Goal: Task Accomplishment & Management: Manage account settings

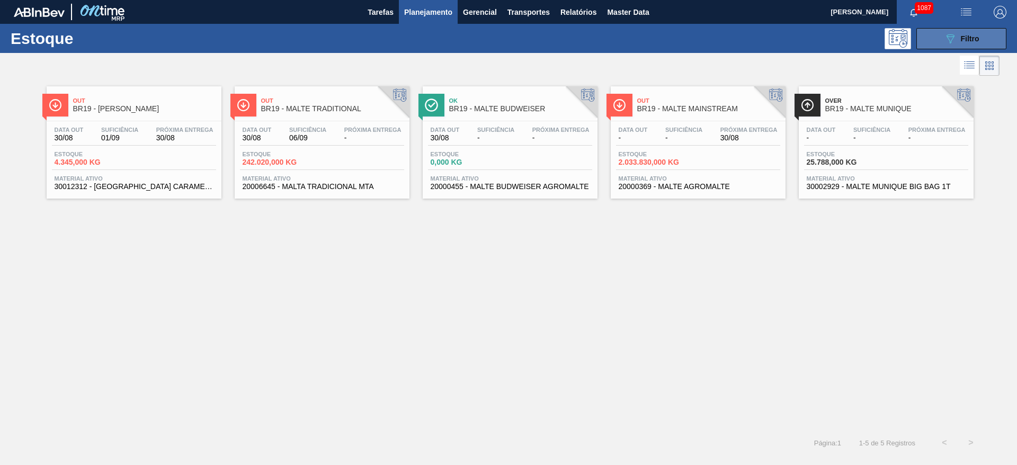
click at [615, 39] on div "089F7B8B-B2A5-4AFE-B5C0-19BA573D28AC Filtro" at bounding box center [961, 38] width 35 height 13
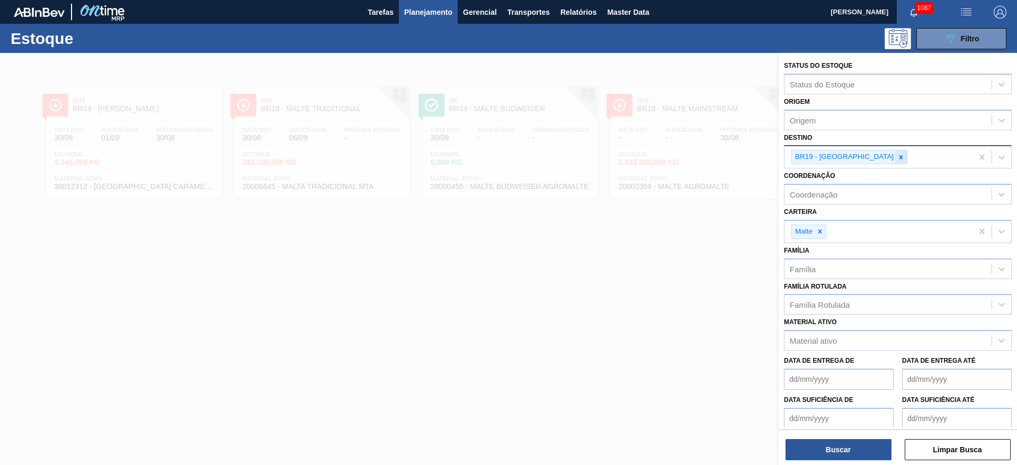
click at [615, 155] on icon at bounding box center [900, 157] width 7 height 7
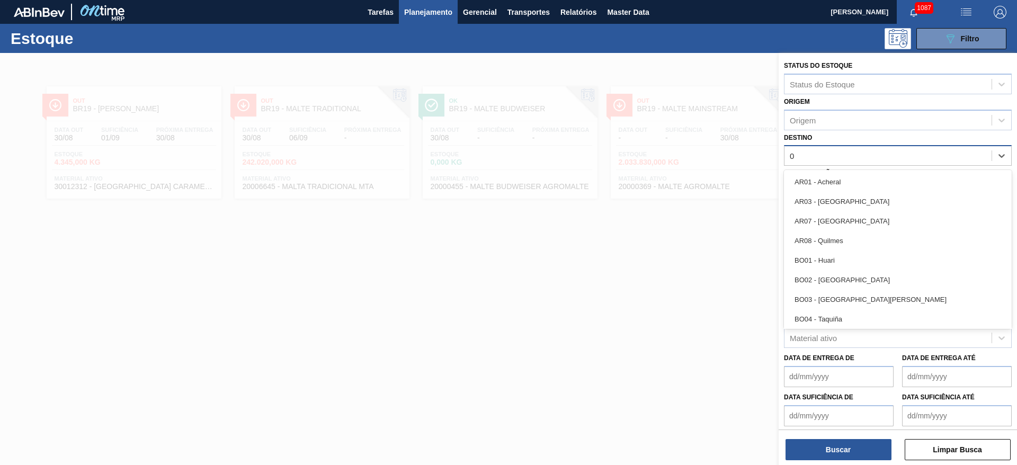
type input "05"
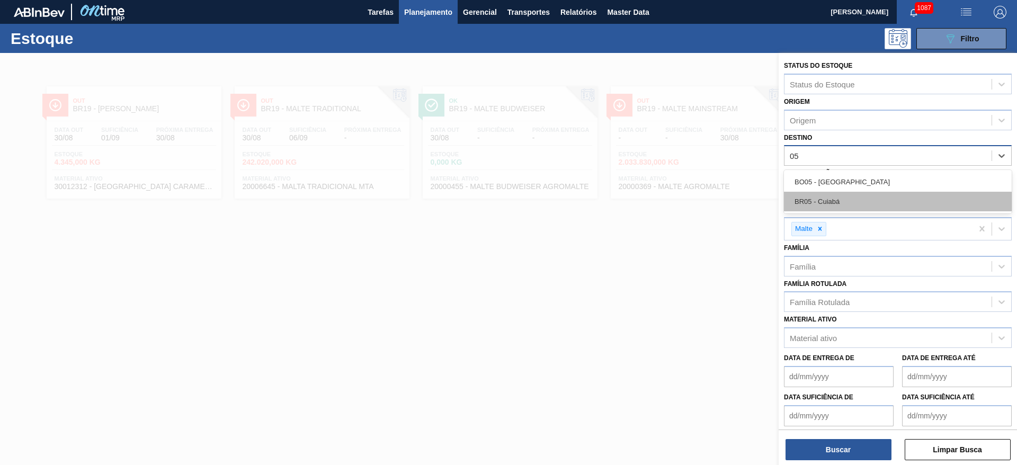
click at [615, 204] on div "BR05 - Cuiabá" at bounding box center [898, 202] width 228 height 20
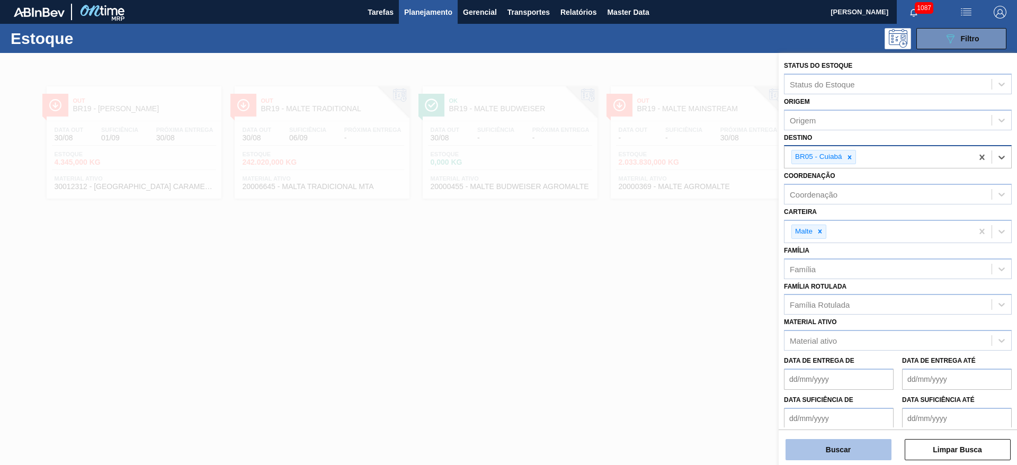
click at [615, 281] on button "Buscar" at bounding box center [838, 449] width 106 height 21
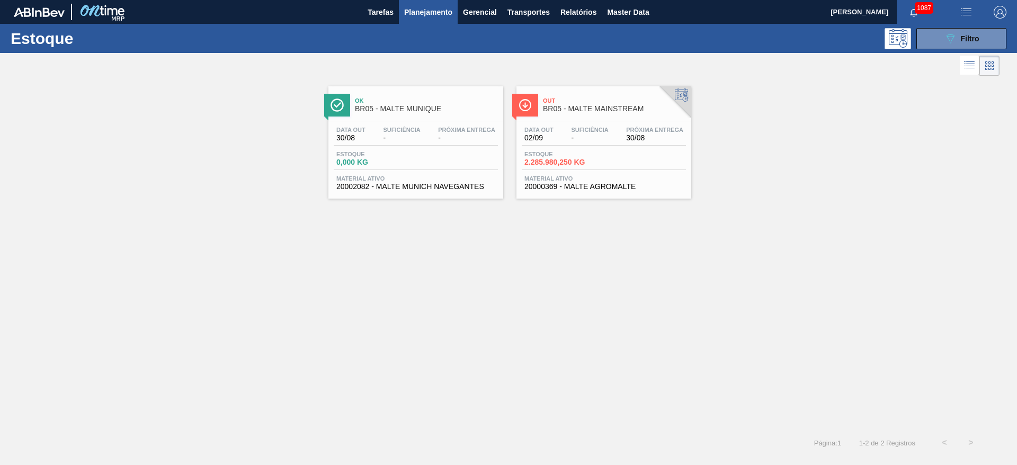
click at [574, 136] on span "-" at bounding box center [589, 138] width 37 height 8
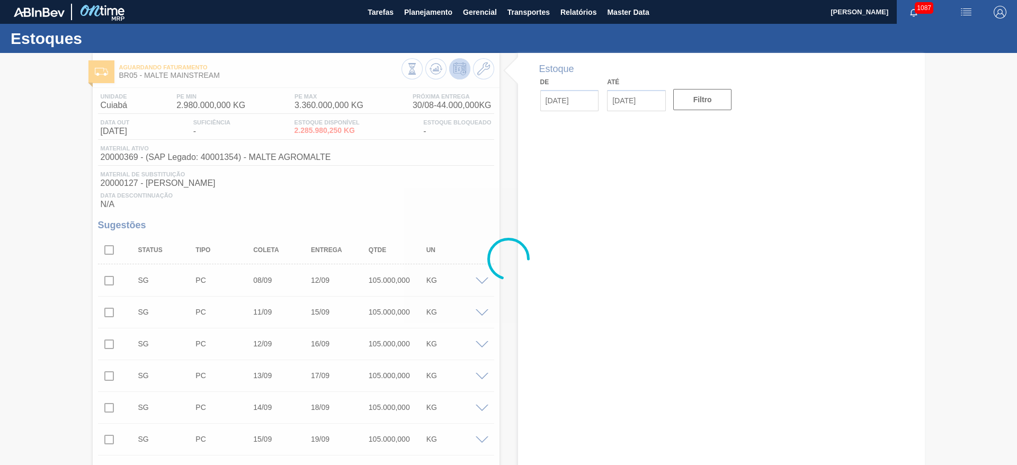
type input "[DATE]"
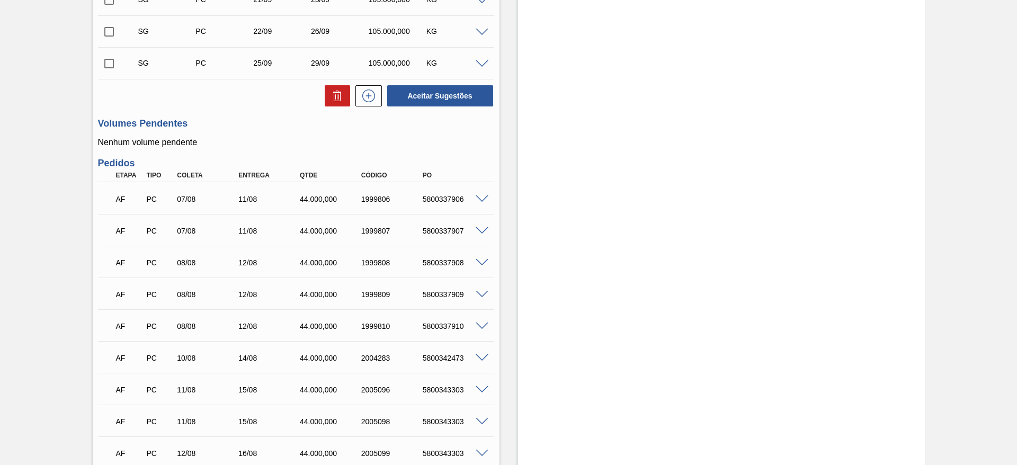
scroll to position [635, 0]
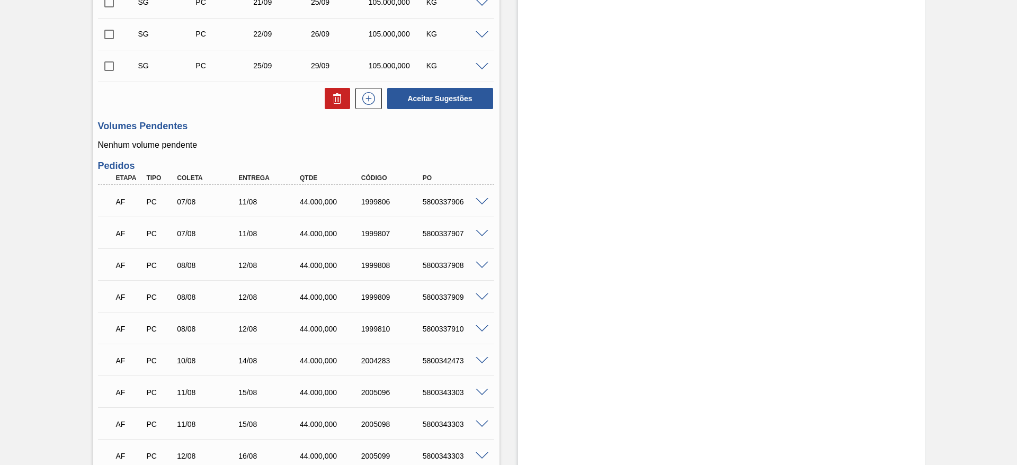
click at [480, 201] on span at bounding box center [481, 202] width 13 height 8
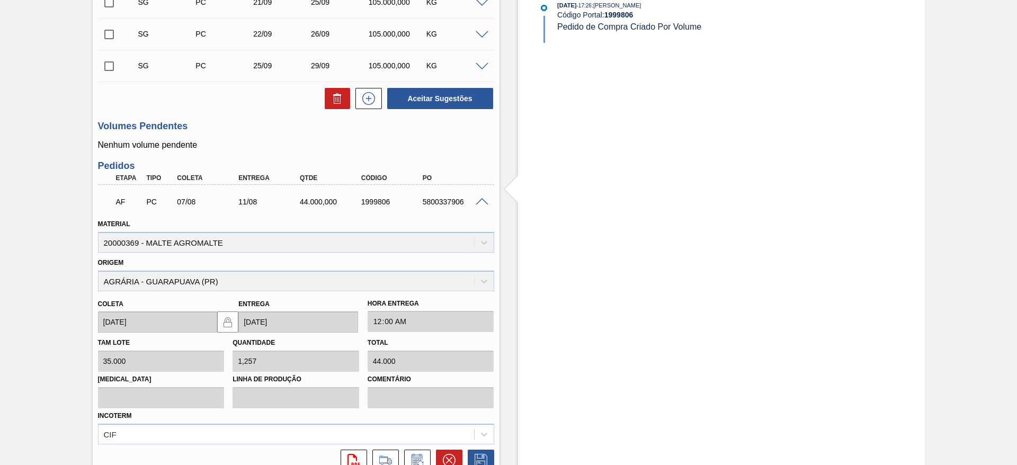
click at [480, 201] on span at bounding box center [481, 202] width 13 height 8
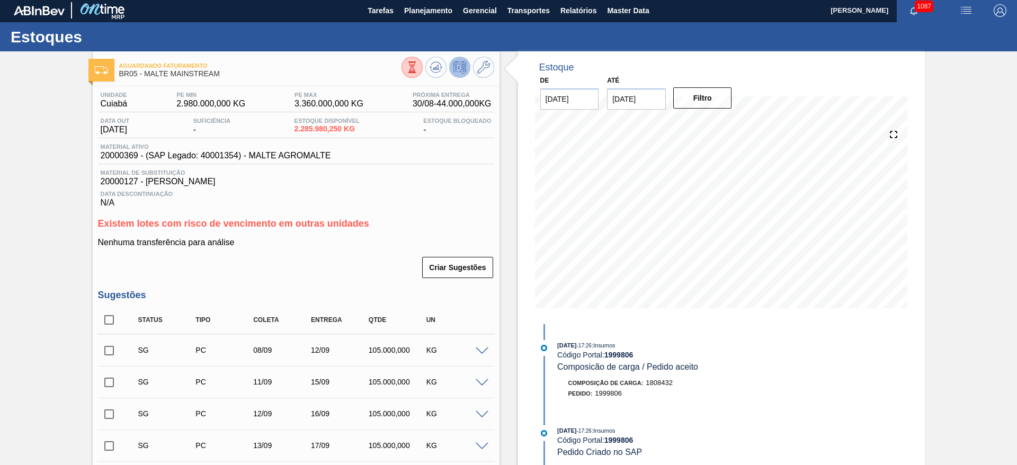
scroll to position [0, 0]
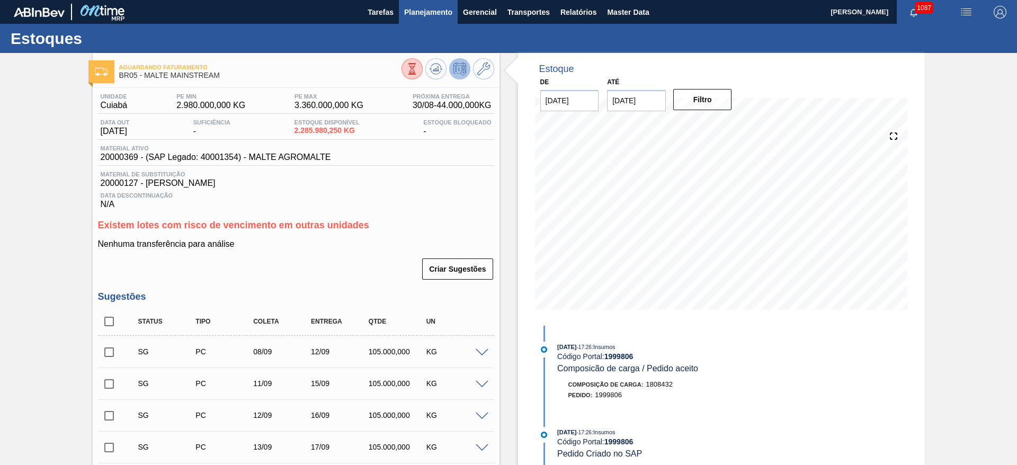
click at [424, 14] on span "Planejamento" at bounding box center [428, 12] width 48 height 13
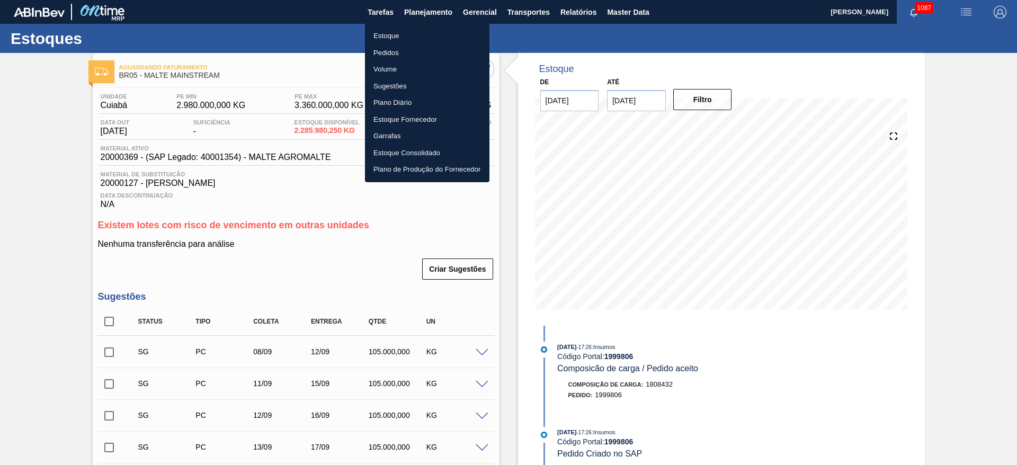
click at [391, 32] on li "Estoque" at bounding box center [427, 36] width 124 height 17
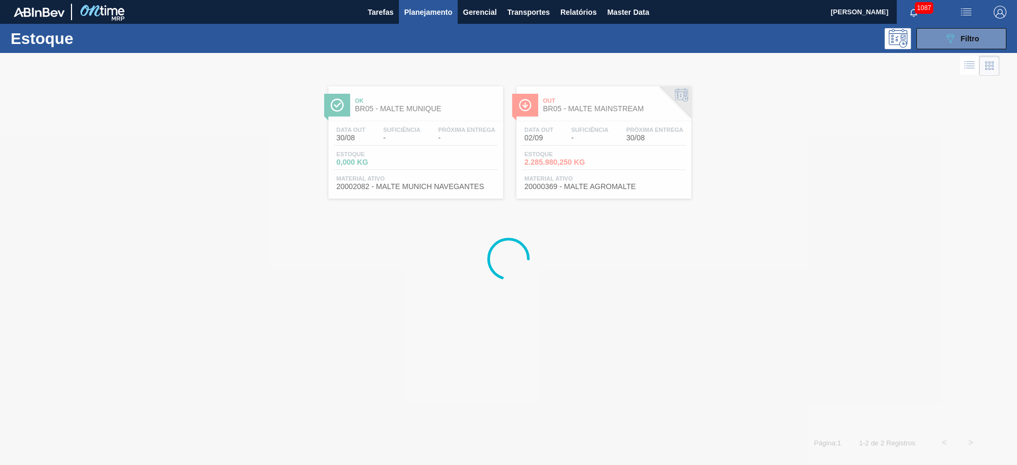
click at [615, 35] on icon "089F7B8B-B2A5-4AFE-B5C0-19BA573D28AC" at bounding box center [950, 38] width 13 height 13
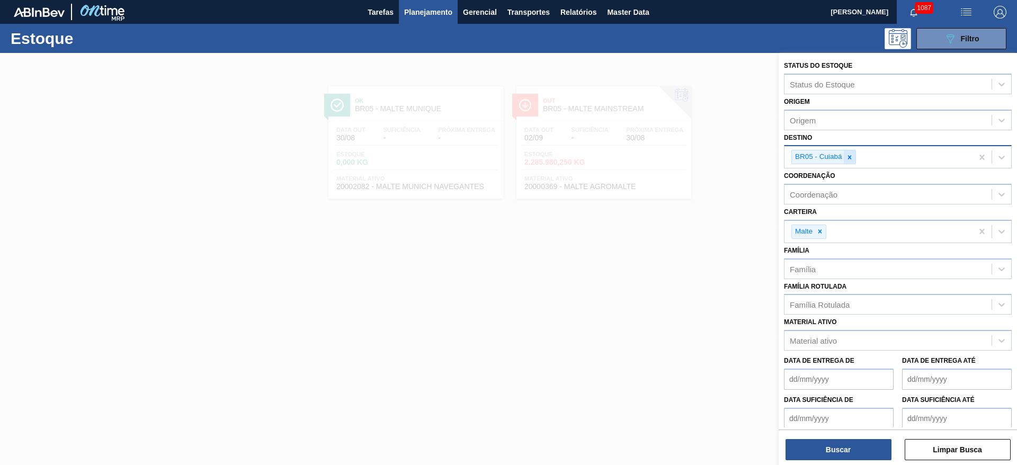
click at [615, 155] on icon at bounding box center [849, 157] width 7 height 7
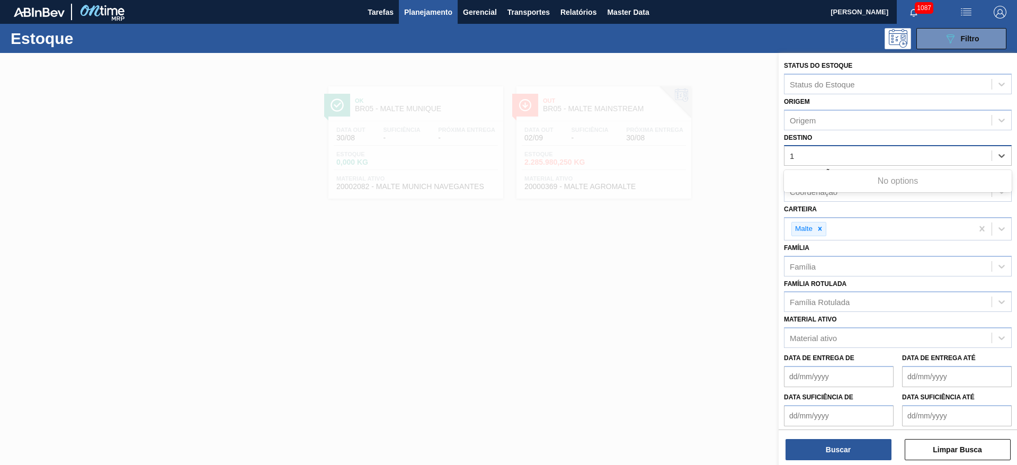
type input "19"
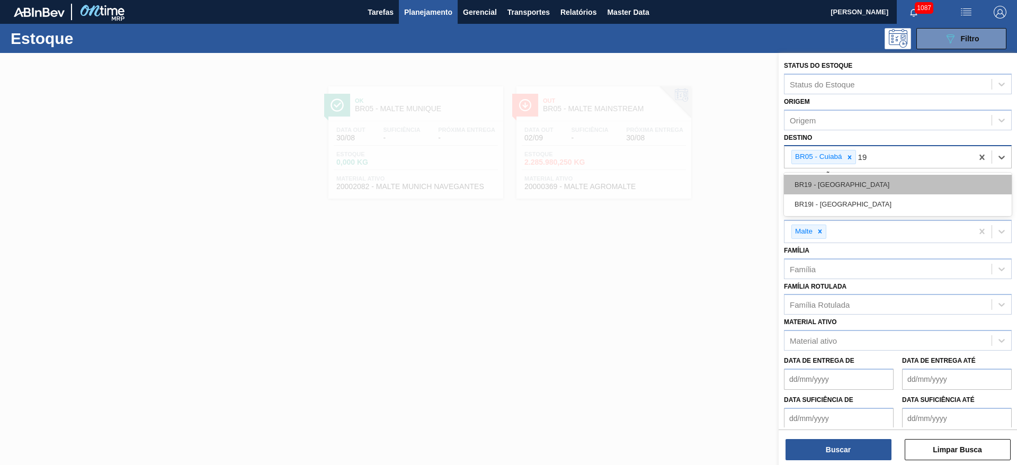
click at [615, 182] on div "BR19 - [GEOGRAPHIC_DATA]" at bounding box center [898, 185] width 228 height 20
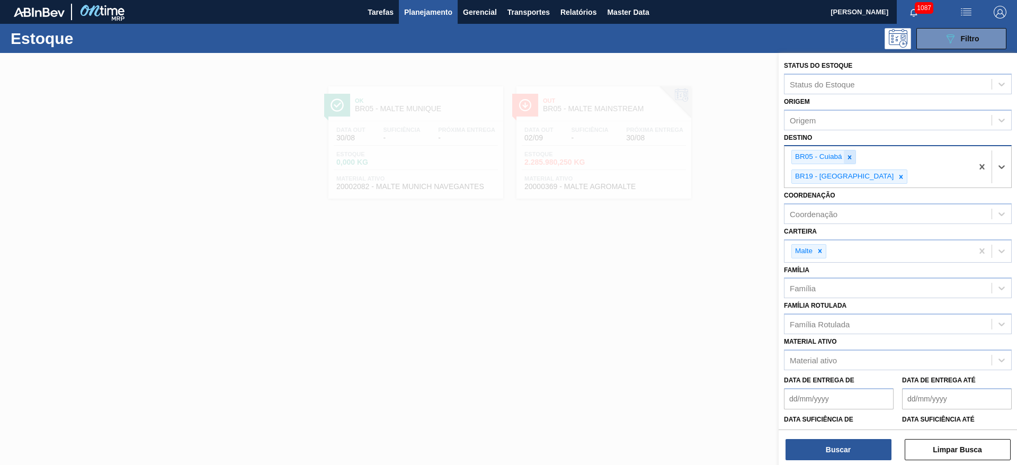
click at [615, 152] on div at bounding box center [849, 156] width 12 height 13
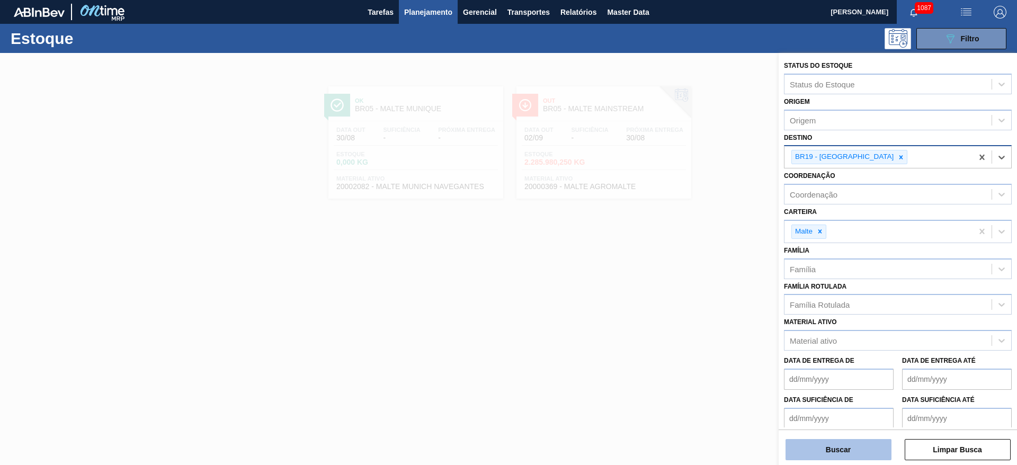
click at [615, 281] on button "Buscar" at bounding box center [838, 449] width 106 height 21
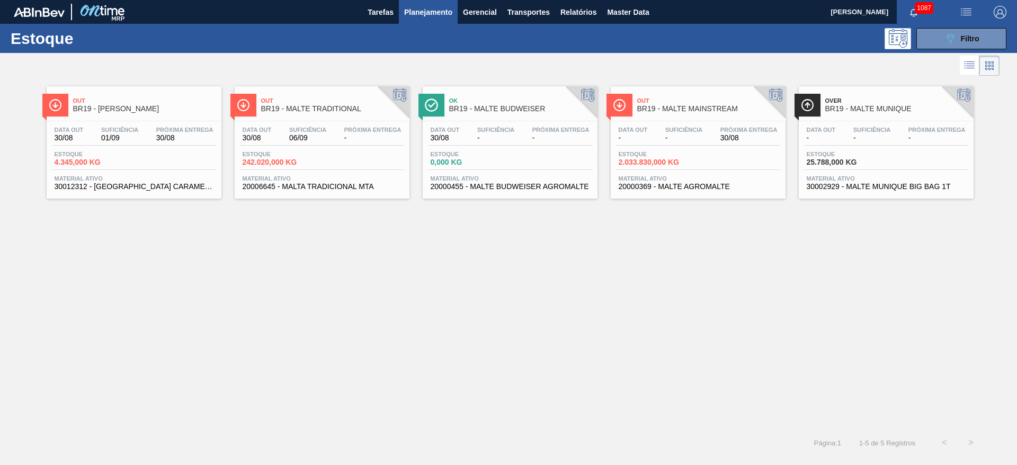
click at [615, 151] on span "Estoque" at bounding box center [655, 154] width 74 height 6
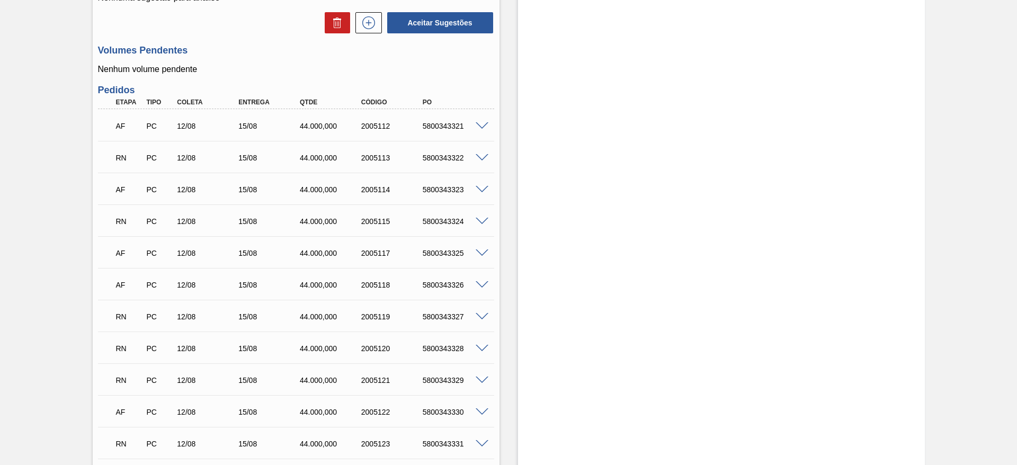
scroll to position [238, 0]
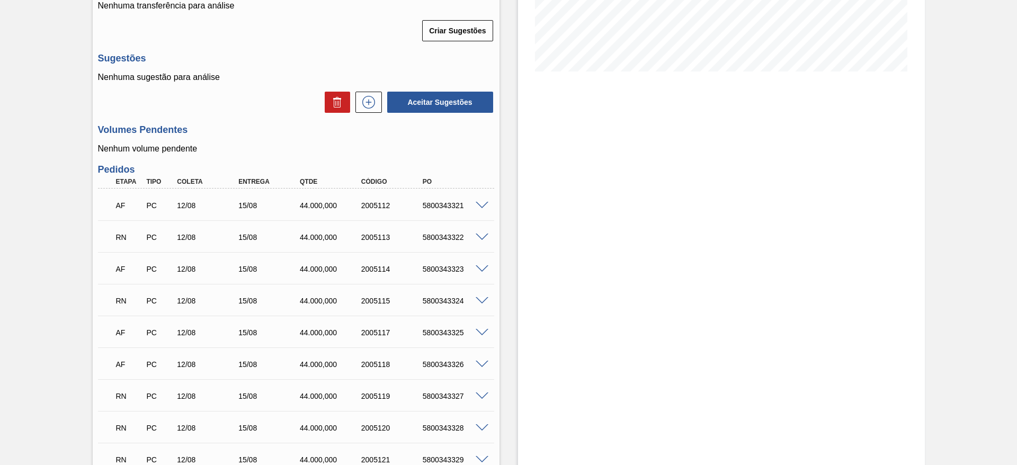
click at [483, 236] on span at bounding box center [481, 238] width 13 height 8
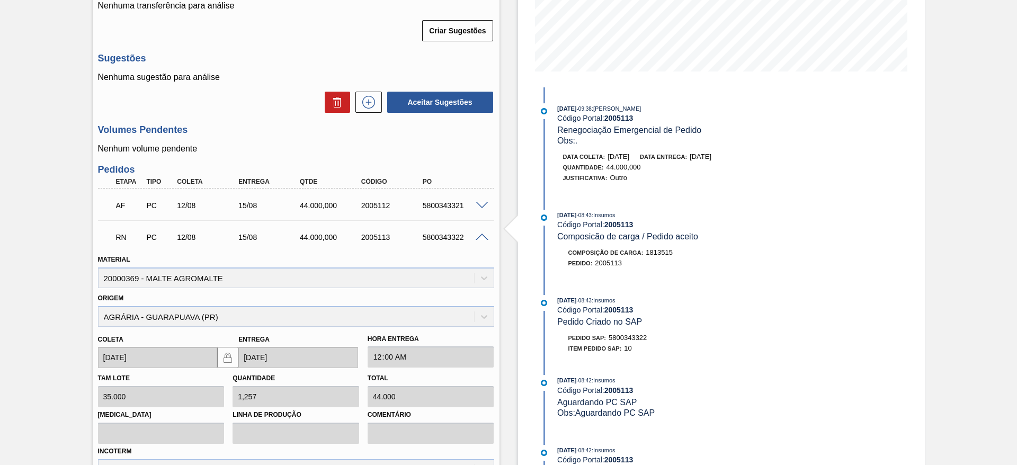
scroll to position [477, 0]
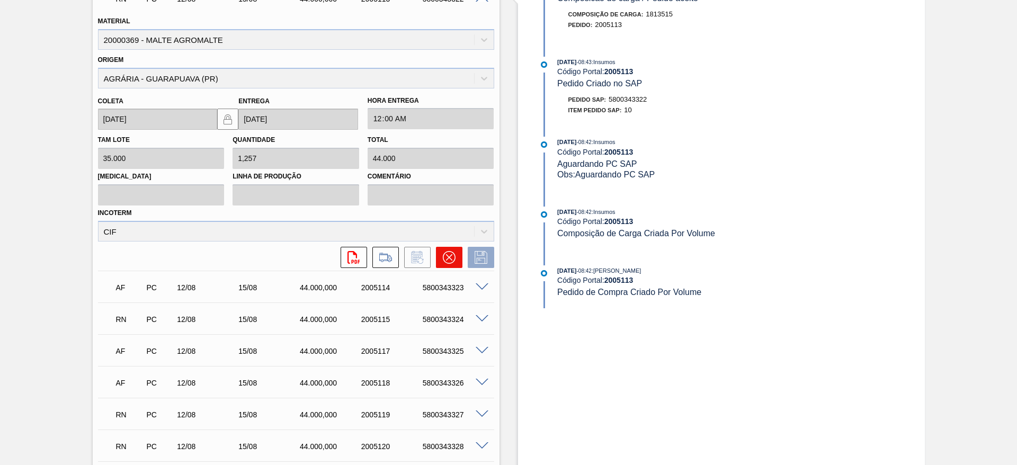
click at [459, 257] on button at bounding box center [449, 257] width 26 height 21
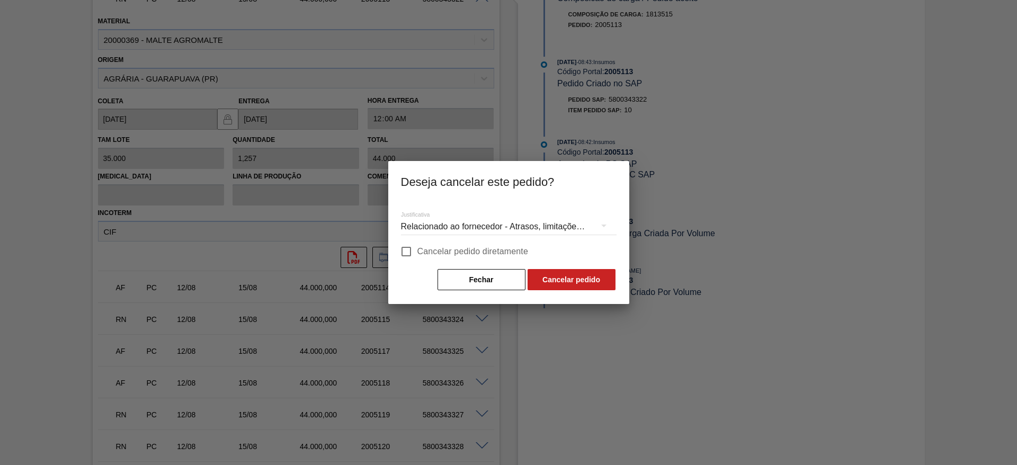
click at [412, 246] on input "Cancelar pedido diretamente" at bounding box center [406, 251] width 22 height 22
checkbox input "true"
click at [591, 281] on button "Cancelar pedido" at bounding box center [571, 279] width 88 height 21
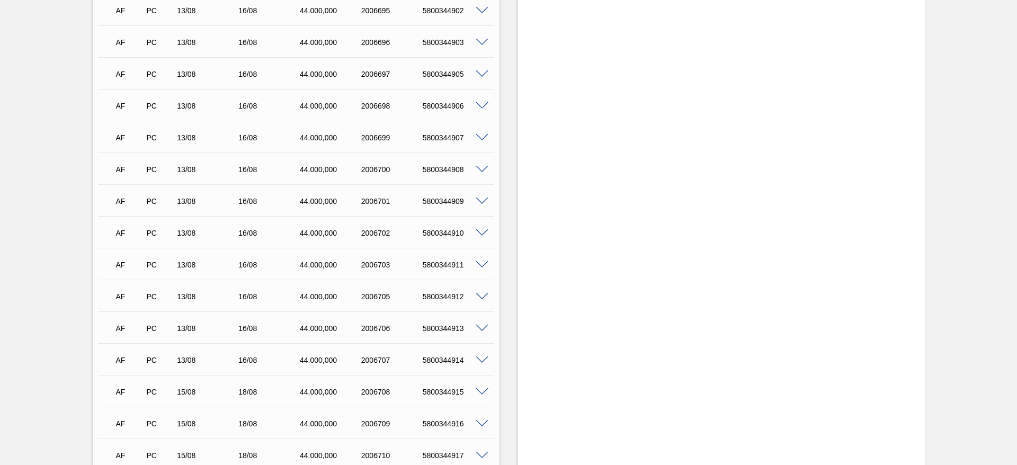
scroll to position [903, 0]
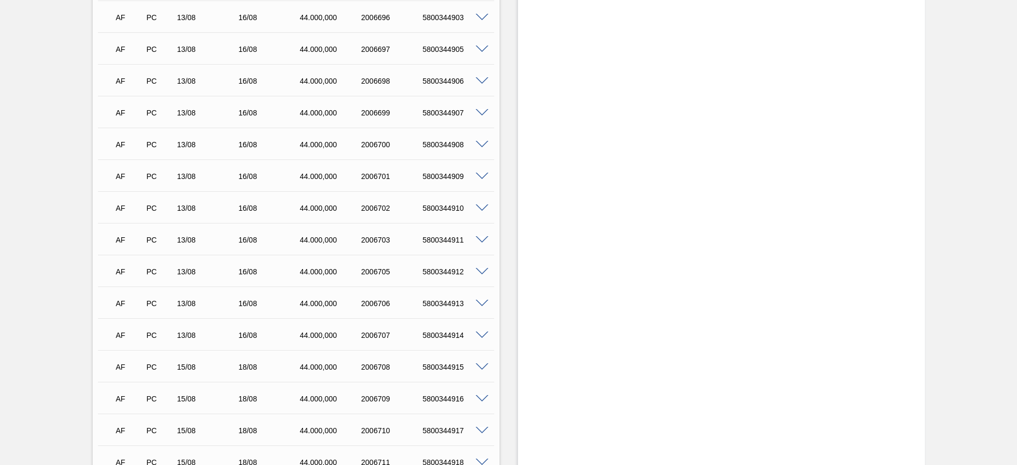
click at [478, 281] on span at bounding box center [481, 304] width 13 height 8
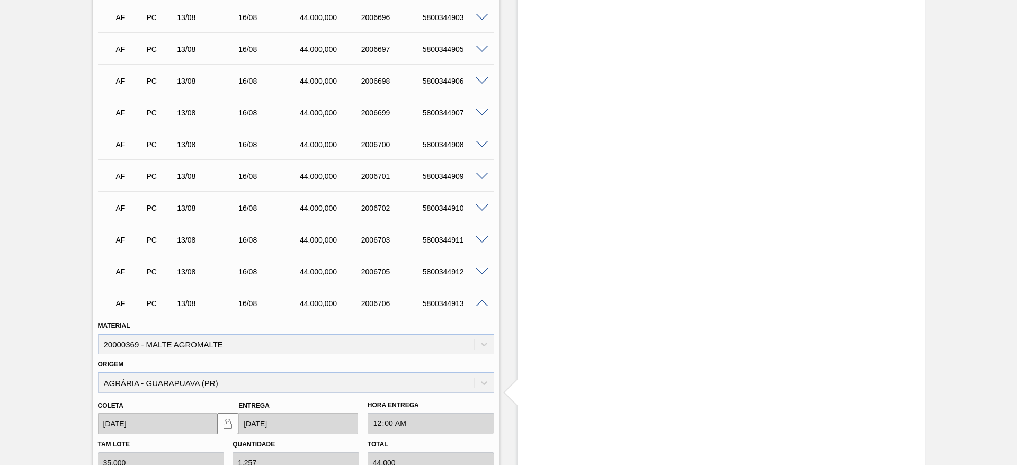
click at [481, 281] on span at bounding box center [481, 304] width 13 height 8
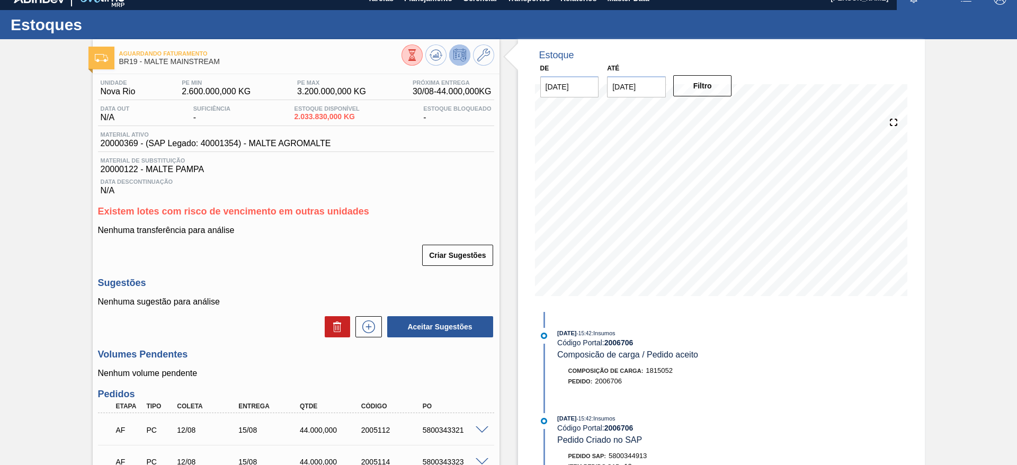
scroll to position [0, 0]
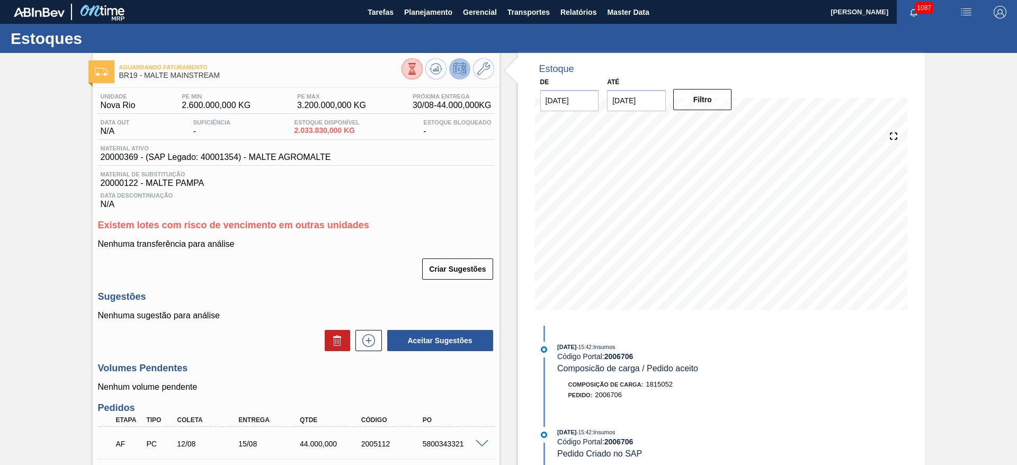
click at [432, 17] on span "Planejamento" at bounding box center [428, 12] width 48 height 13
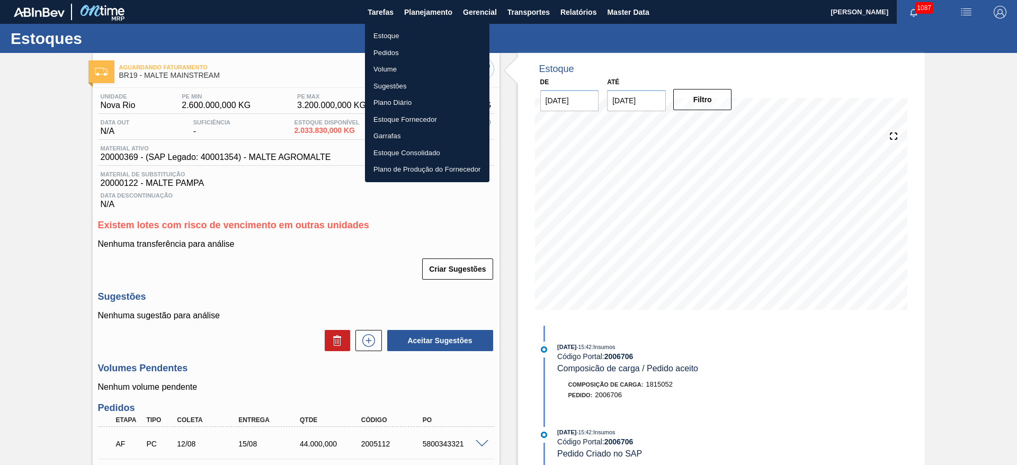
click at [389, 32] on li "Estoque" at bounding box center [427, 36] width 124 height 17
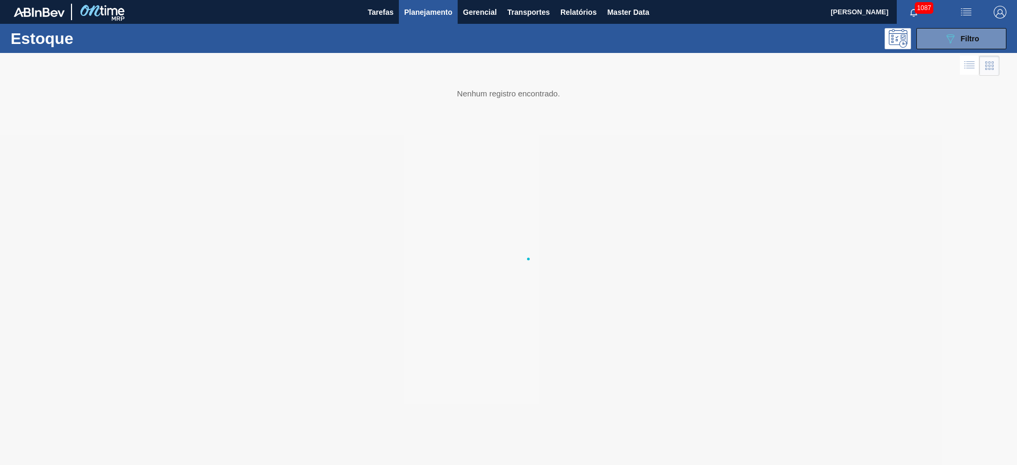
click at [391, 38] on li "Estoque" at bounding box center [426, 37] width 93 height 10
click at [615, 34] on div "089F7B8B-B2A5-4AFE-B5C0-19BA573D28AC Filtro" at bounding box center [961, 38] width 35 height 13
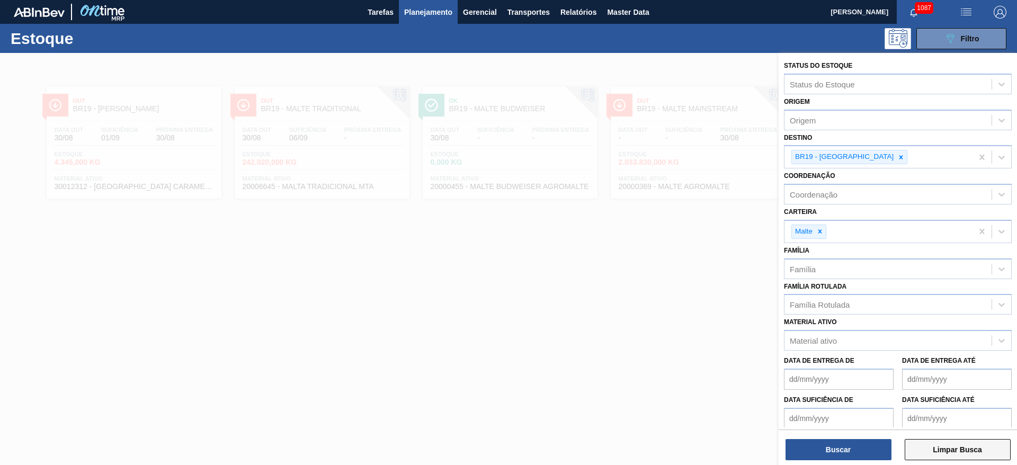
click at [615, 281] on button "Limpar Busca" at bounding box center [957, 449] width 106 height 21
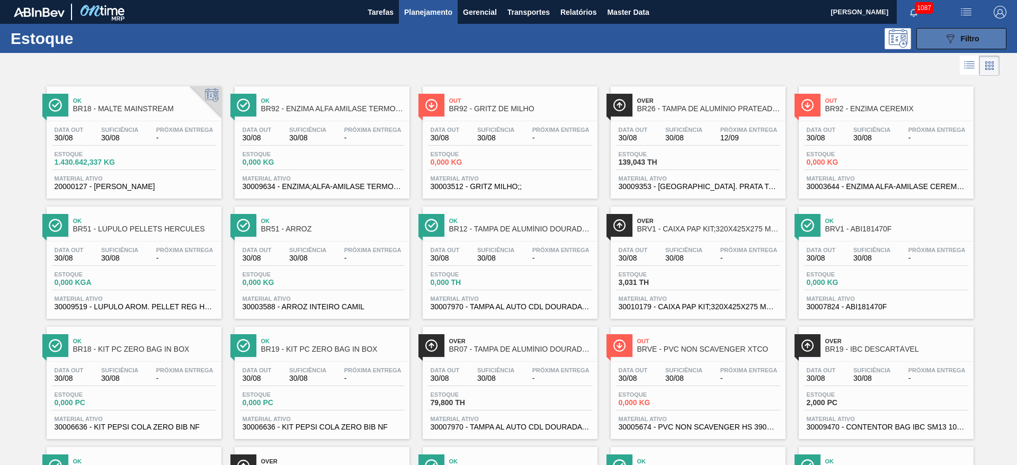
click at [615, 47] on button "089F7B8B-B2A5-4AFE-B5C0-19BA573D28AC Filtro" at bounding box center [961, 38] width 90 height 21
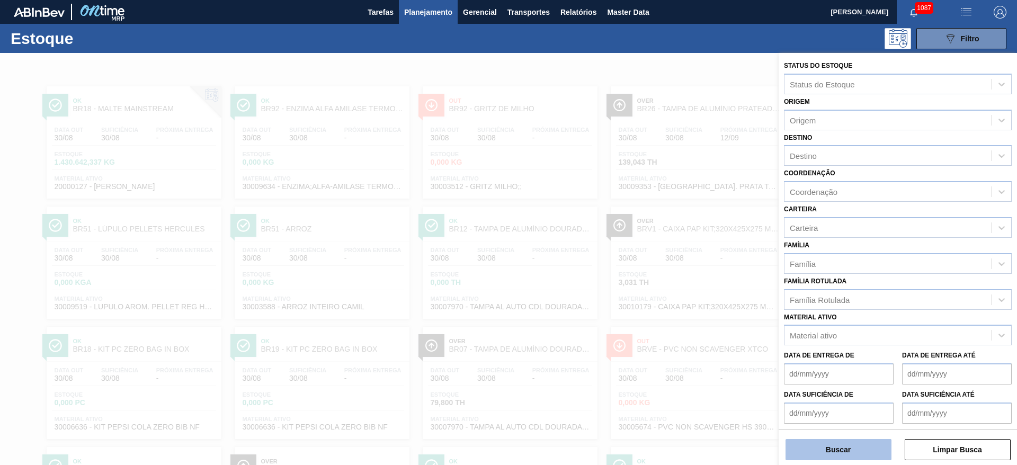
click at [615, 281] on button "Buscar" at bounding box center [838, 449] width 106 height 21
